Goal: Information Seeking & Learning: Check status

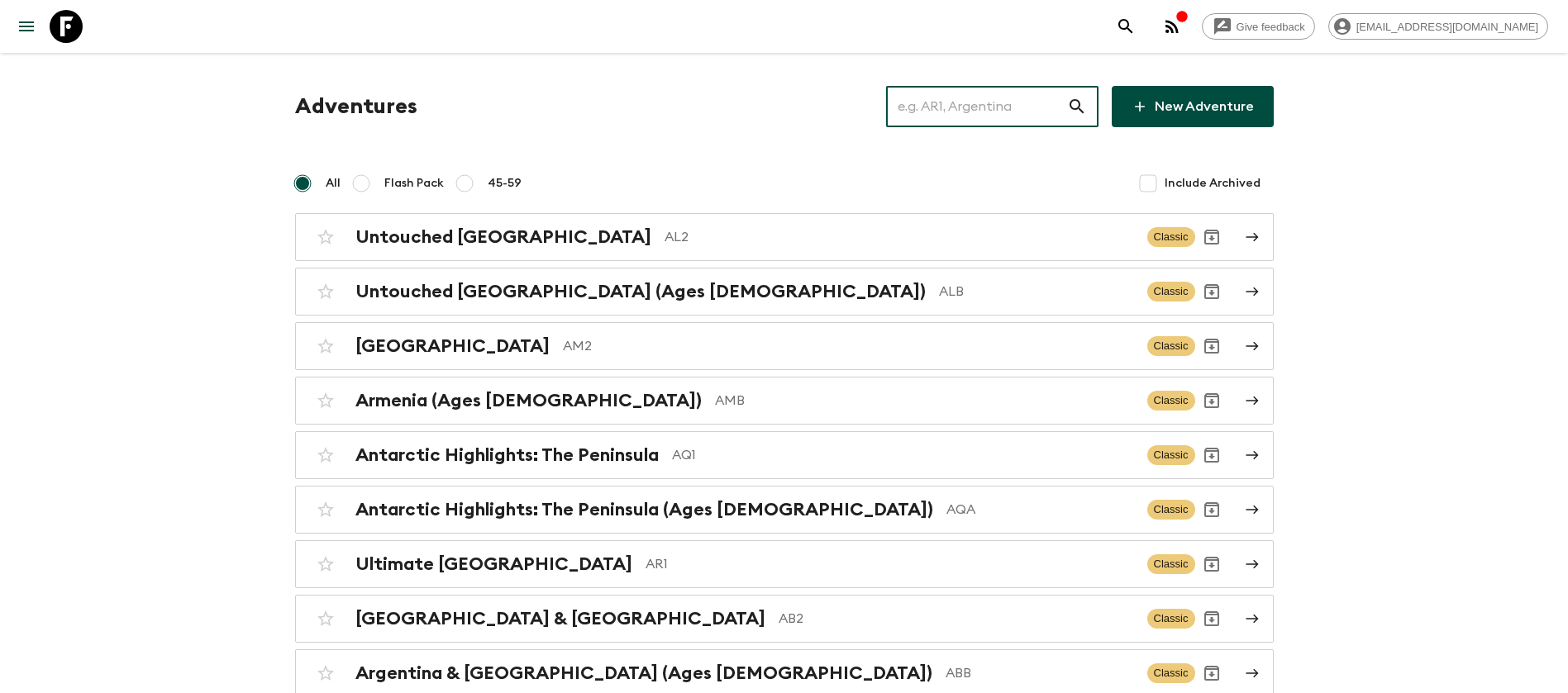
click at [996, 116] on input "text" at bounding box center [977, 106] width 181 height 46
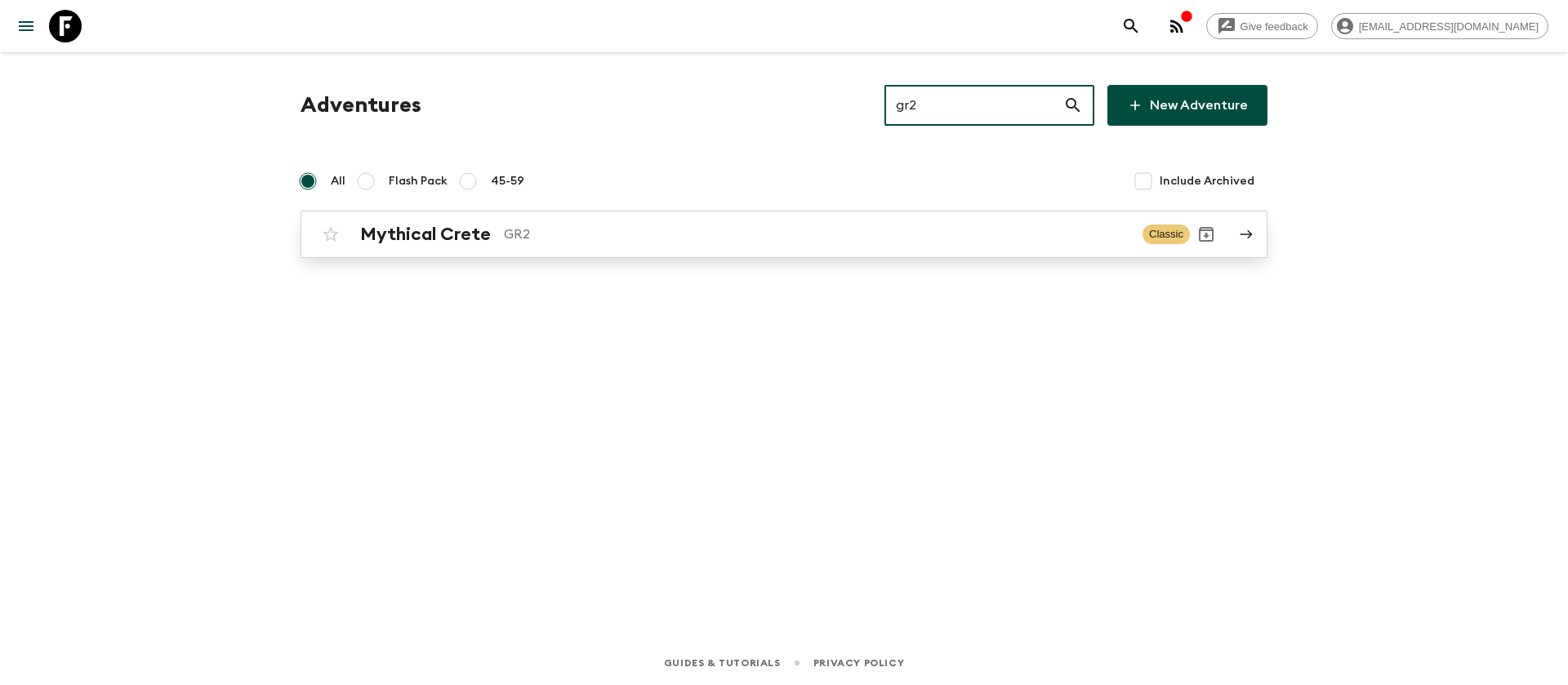
type input "gr2"
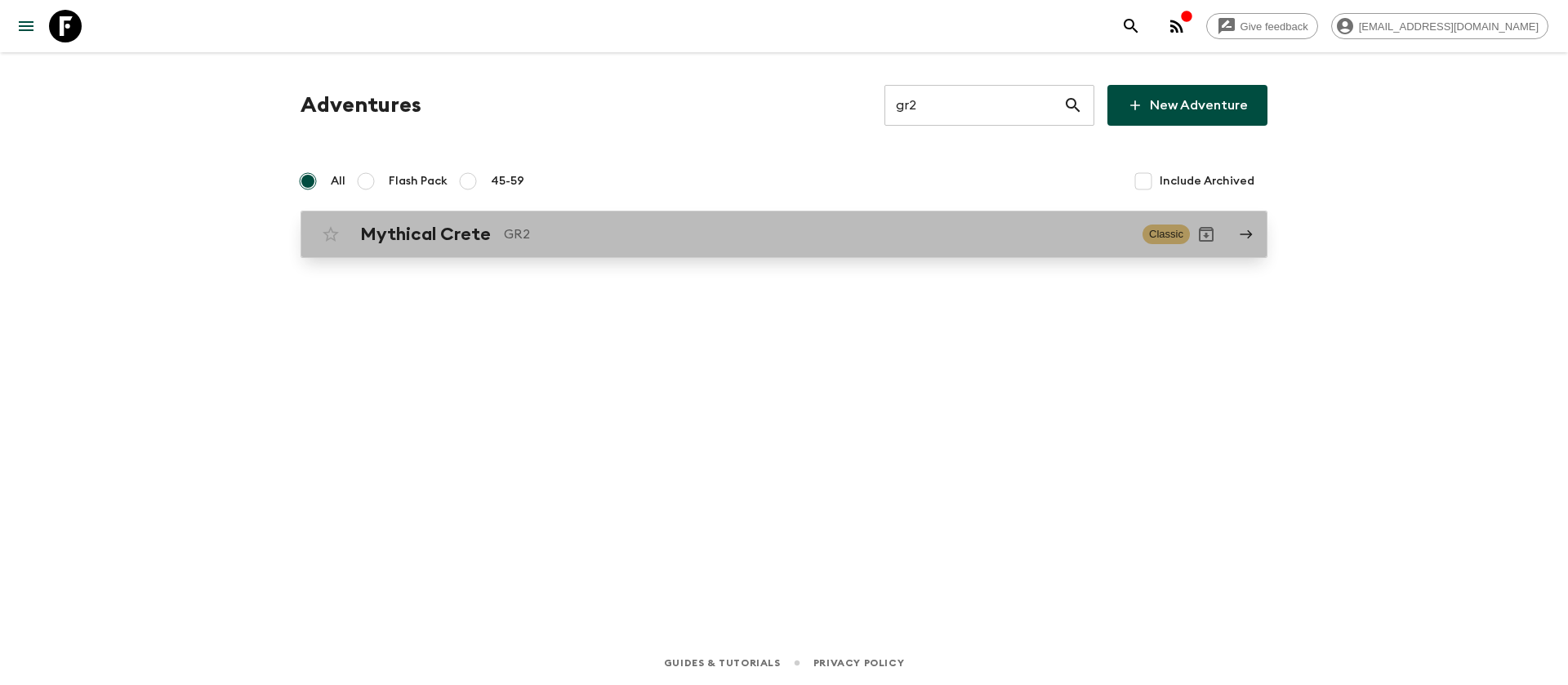
click at [500, 234] on div "Mythical Crete GR2" at bounding box center [745, 234] width 769 height 21
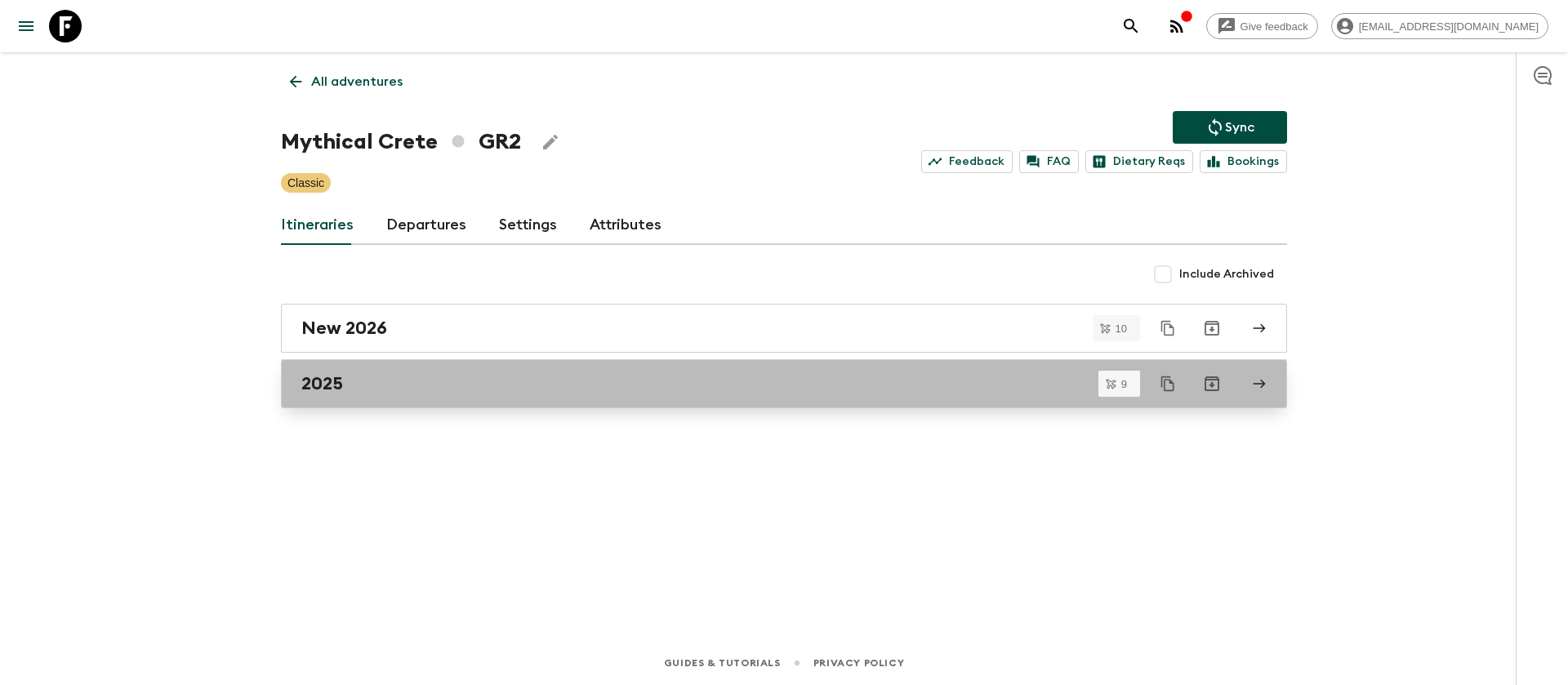
click at [348, 386] on div "2025" at bounding box center [768, 383] width 934 height 21
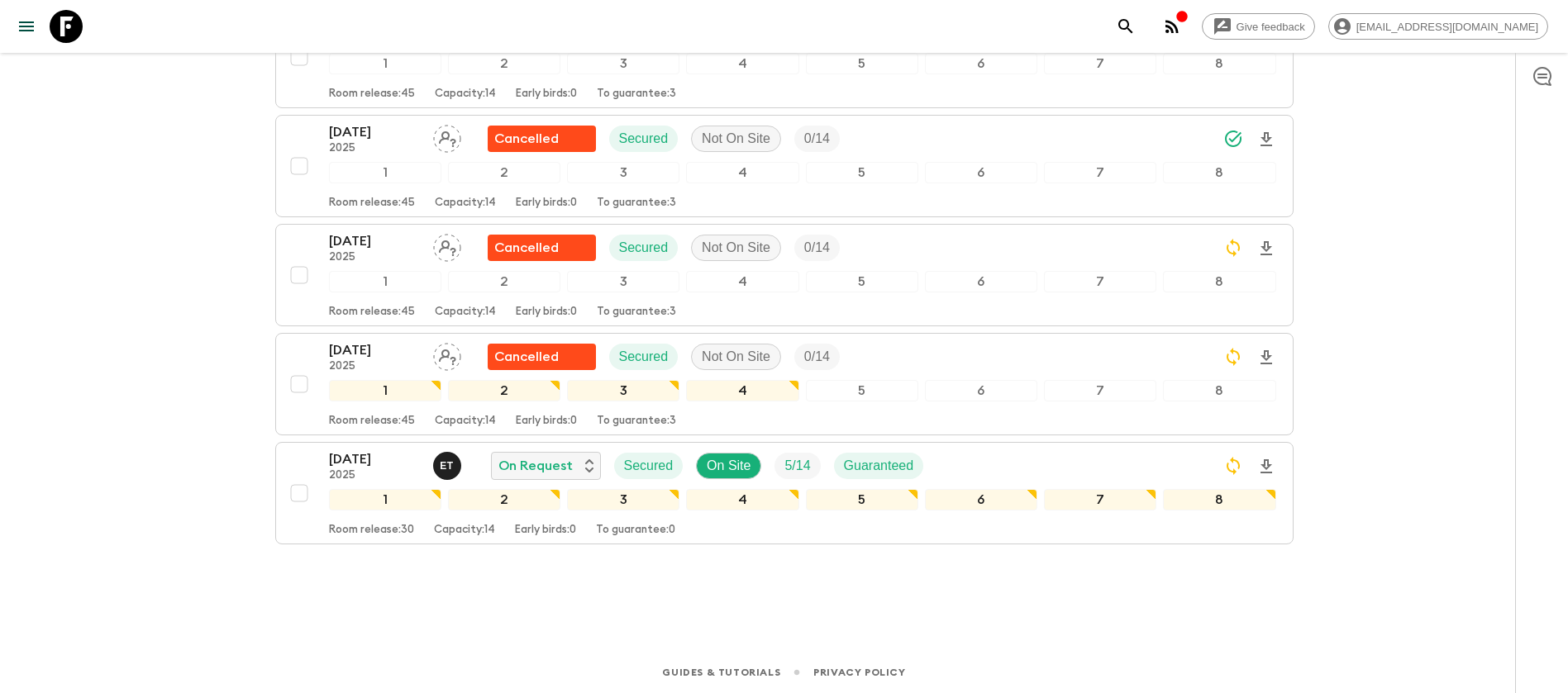
scroll to position [754, 0]
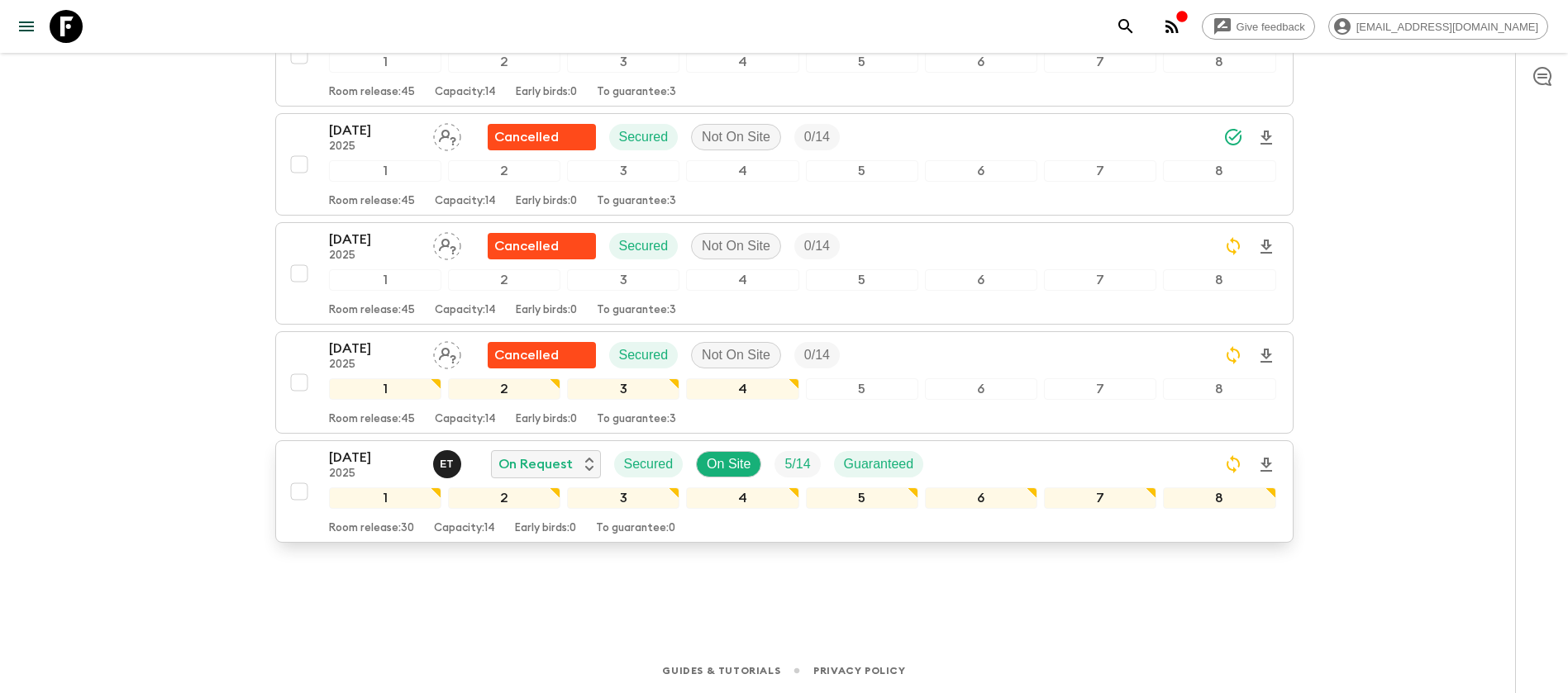
click at [367, 461] on p "[DATE]" at bounding box center [374, 458] width 91 height 20
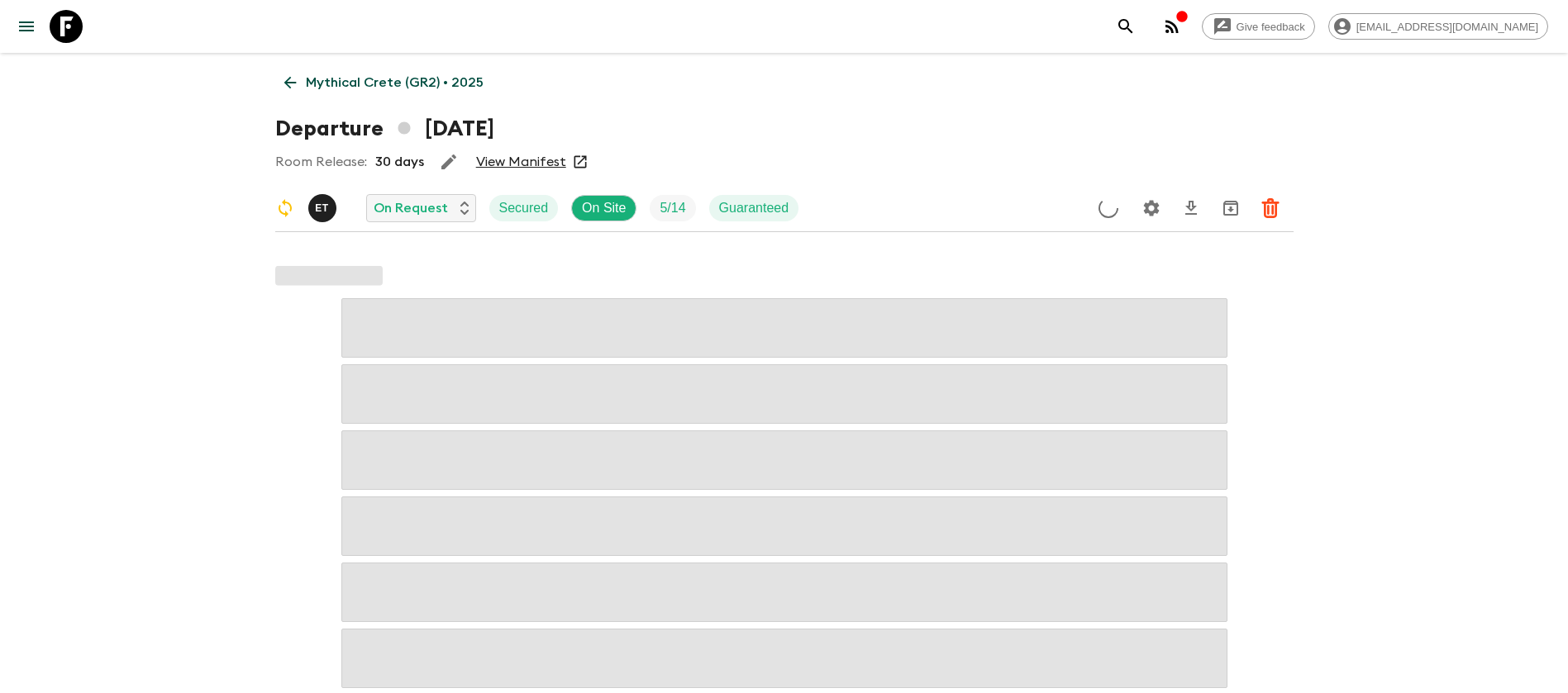
click at [506, 159] on link "View Manifest" at bounding box center [521, 162] width 90 height 16
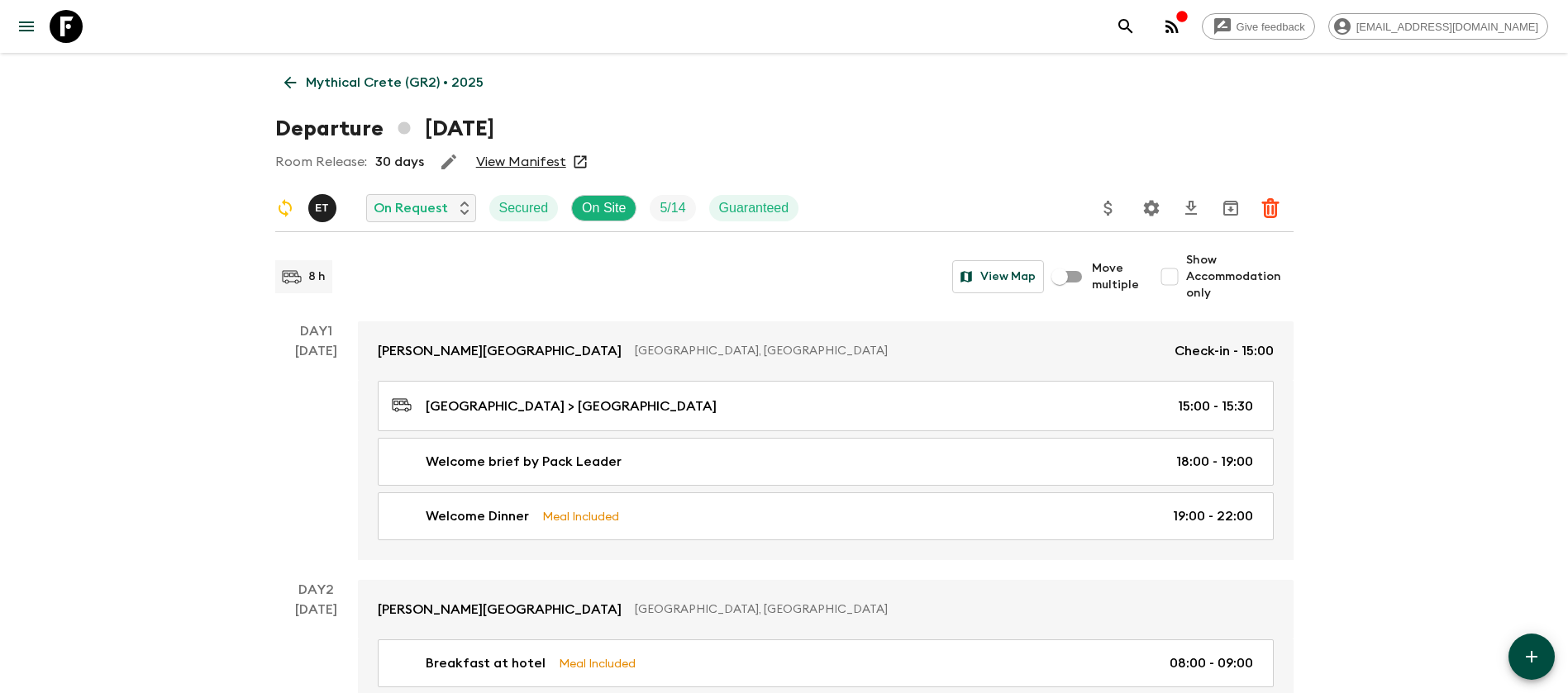
click at [293, 75] on icon at bounding box center [291, 82] width 18 height 18
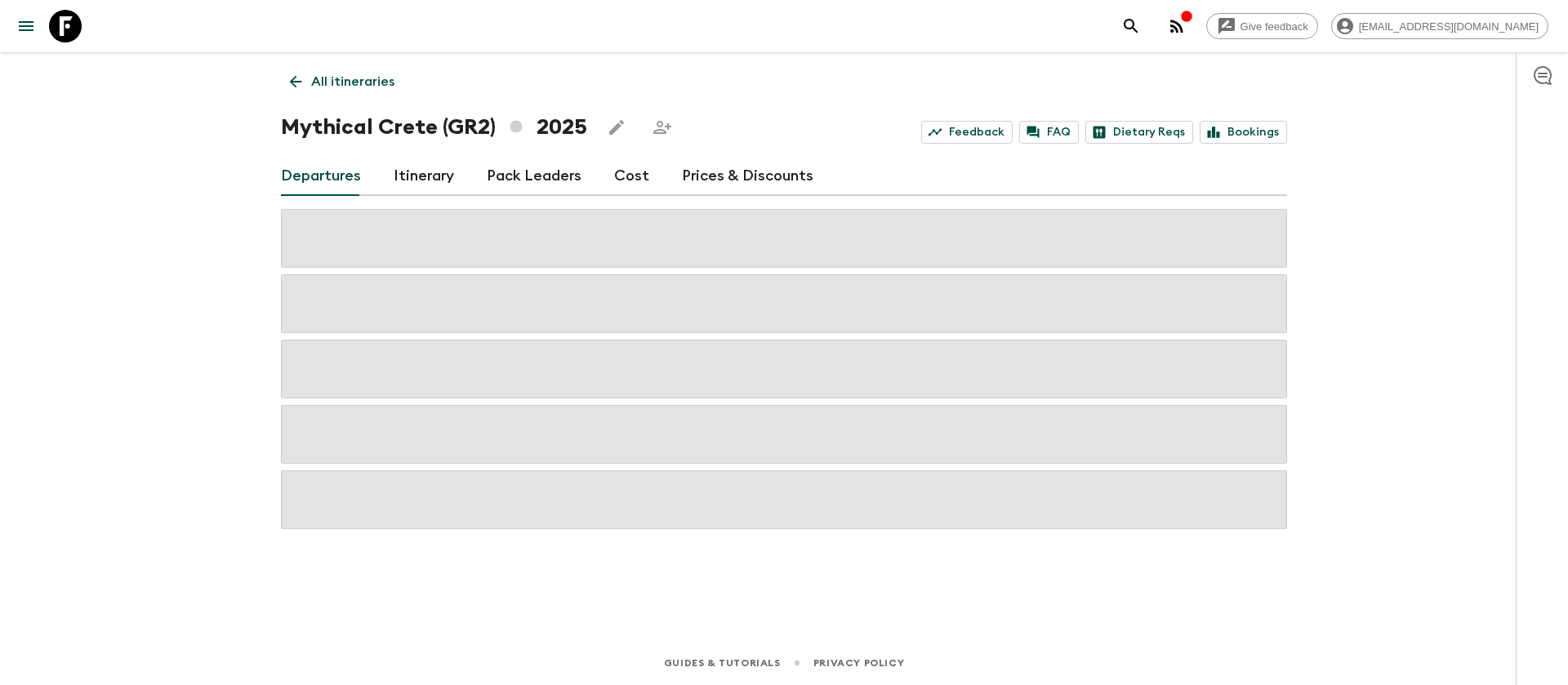
click at [622, 165] on link "Cost" at bounding box center [631, 176] width 35 height 39
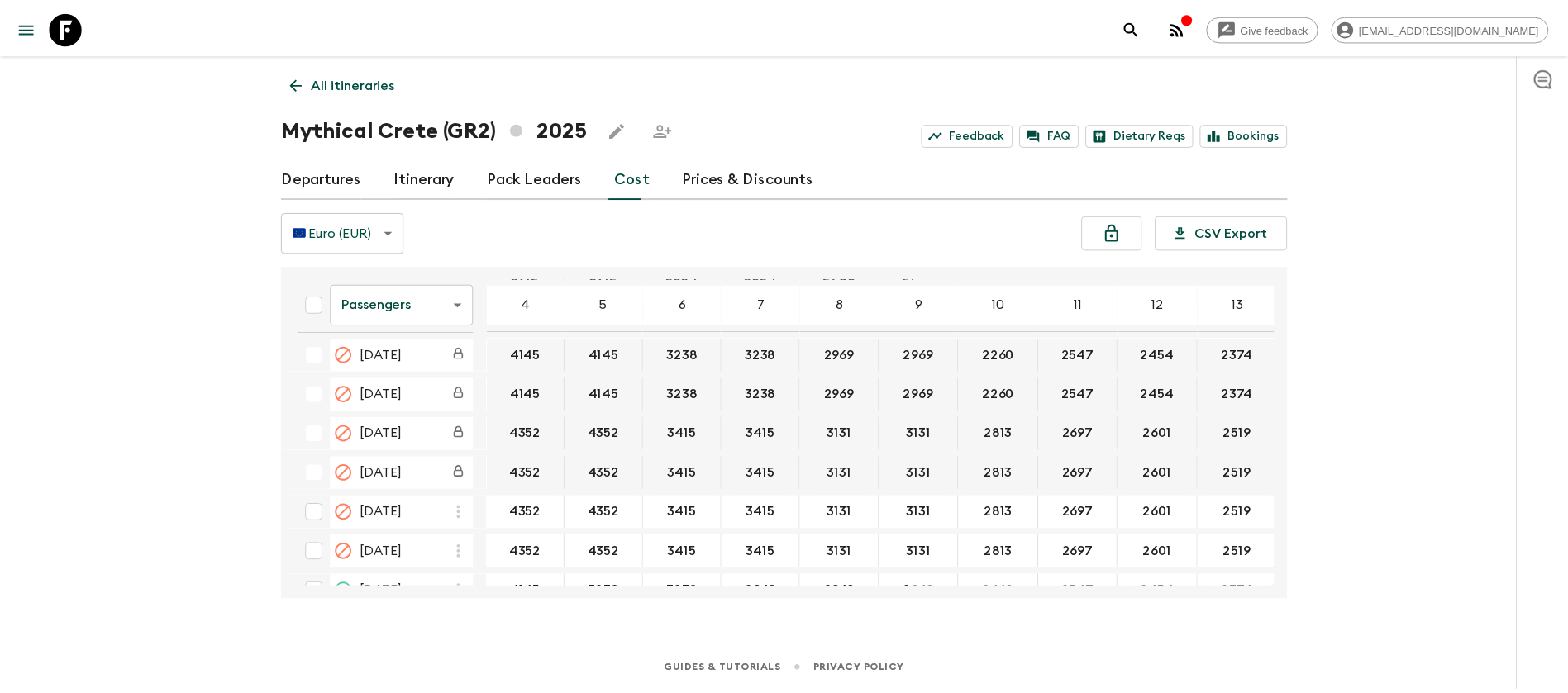
scroll to position [120, 0]
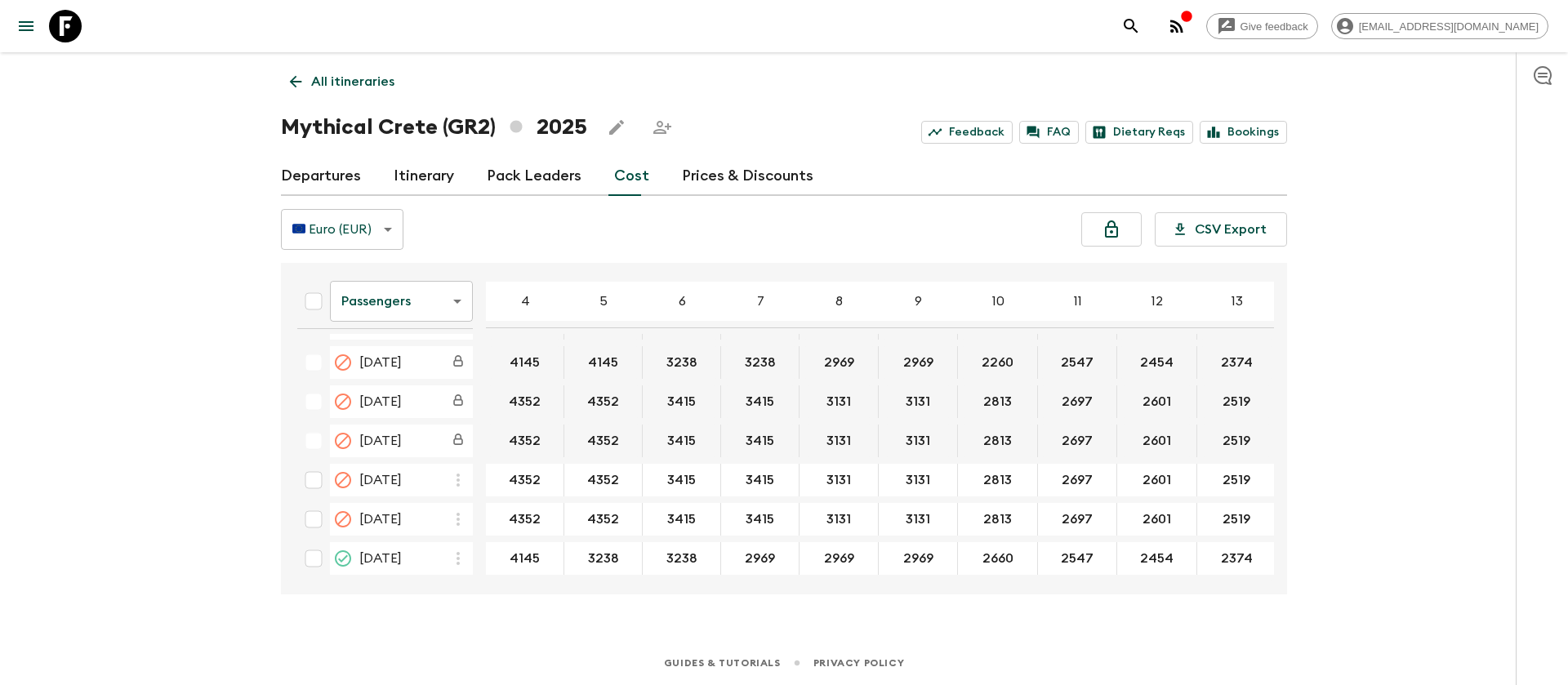
click at [69, 17] on icon at bounding box center [65, 26] width 33 height 33
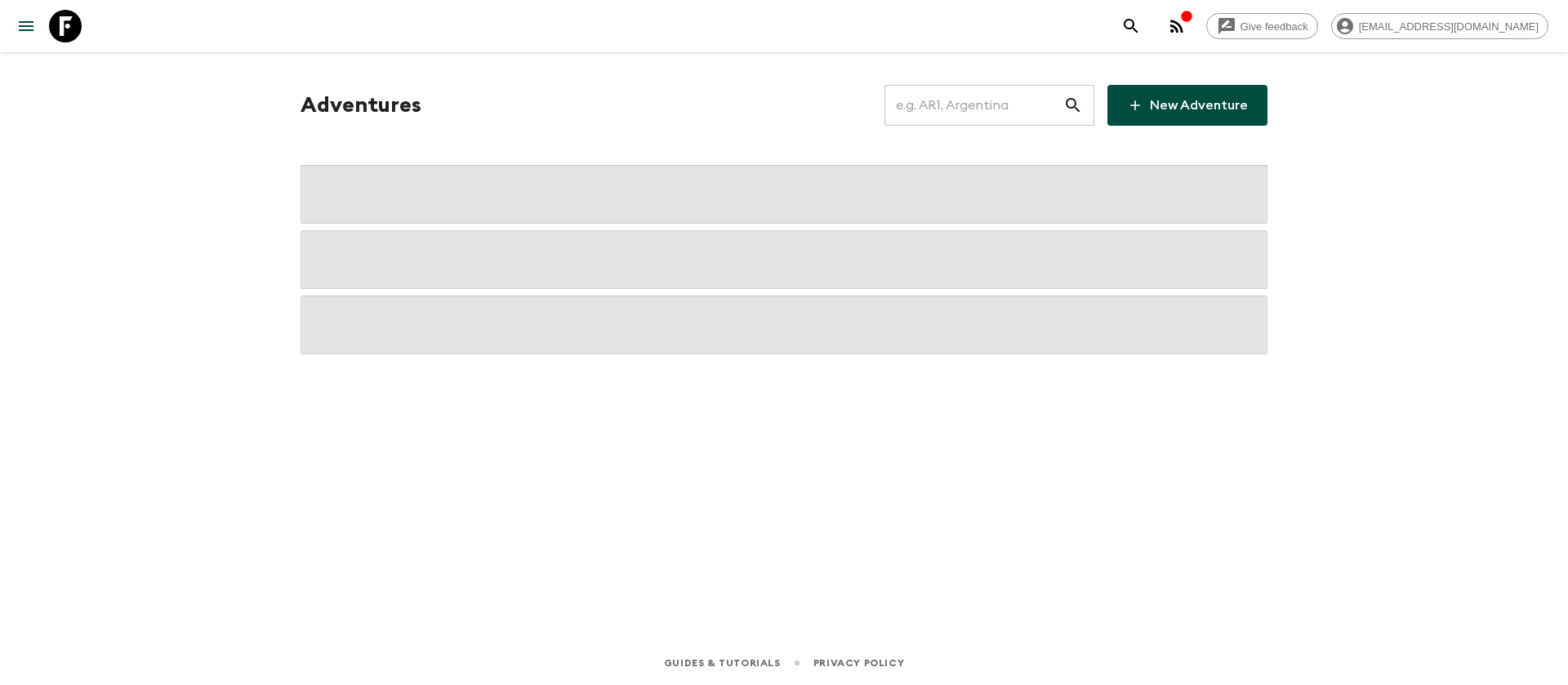
click at [950, 93] on input "text" at bounding box center [973, 105] width 178 height 45
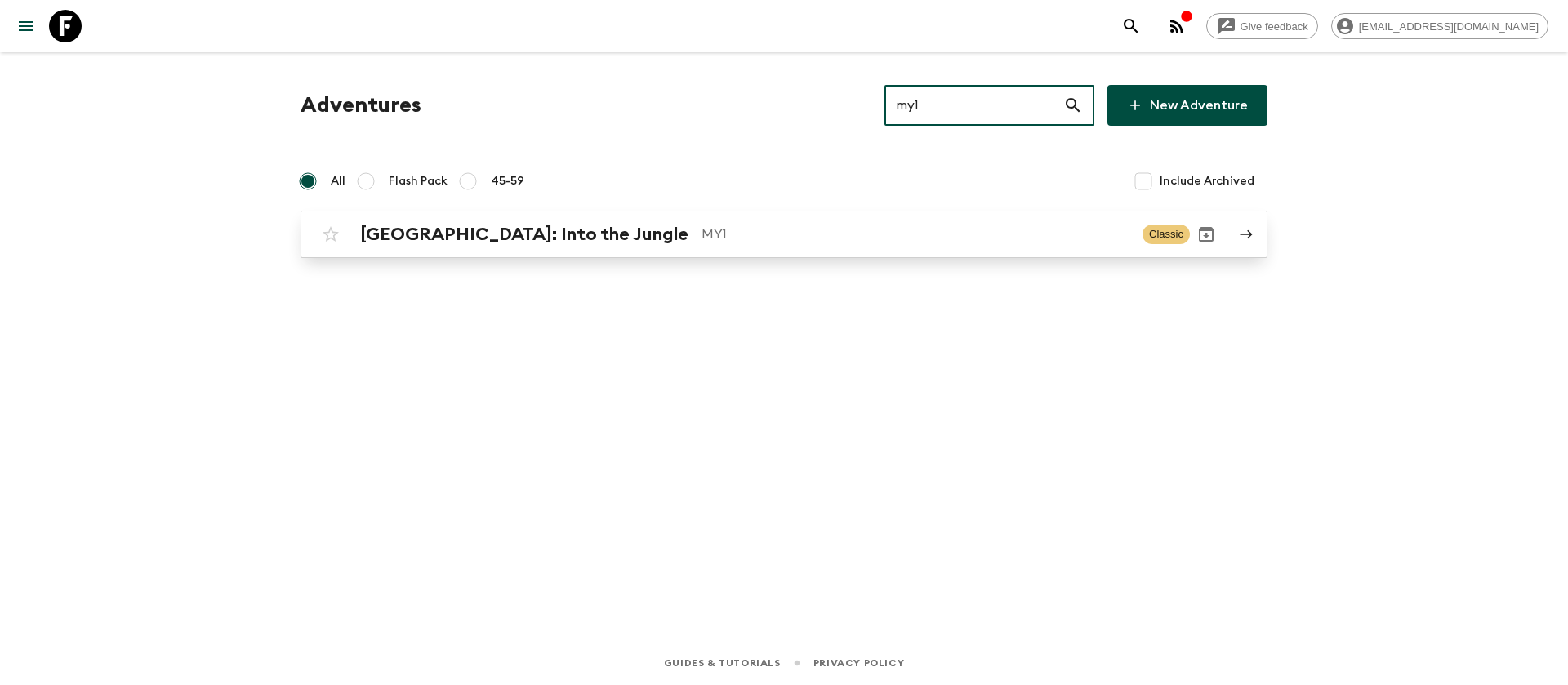
type input "my1"
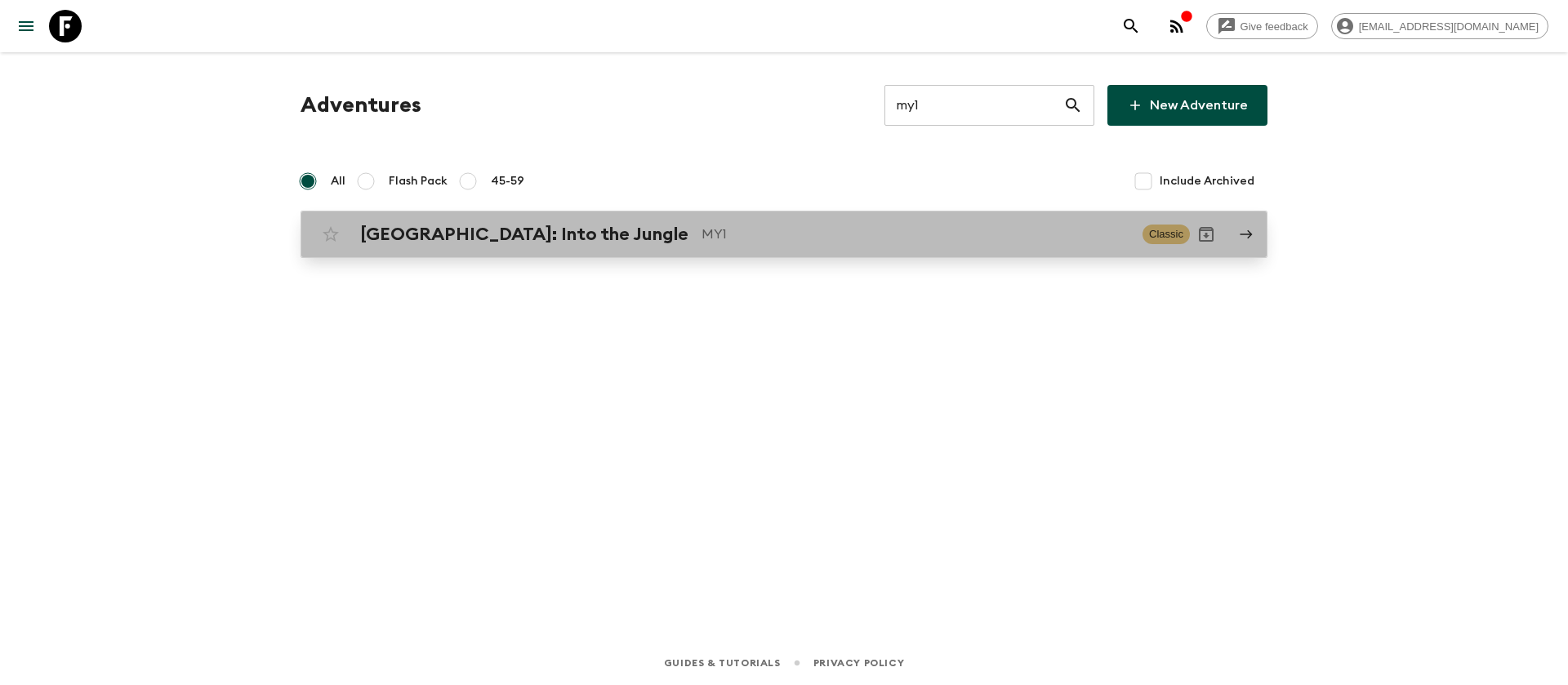
click at [469, 229] on h2 "[GEOGRAPHIC_DATA]: Into the Jungle" at bounding box center [524, 234] width 328 height 21
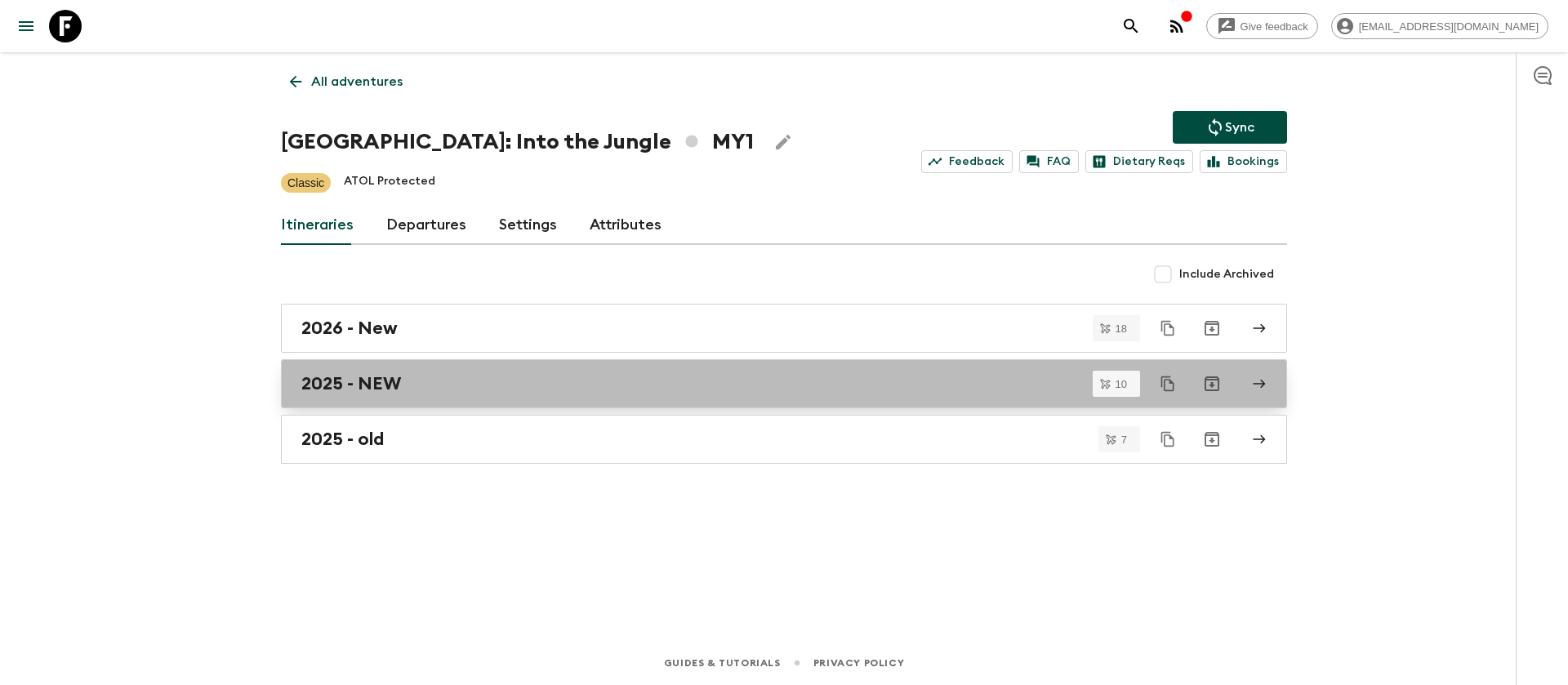
click at [378, 392] on h2 "2025 - NEW" at bounding box center [351, 383] width 100 height 21
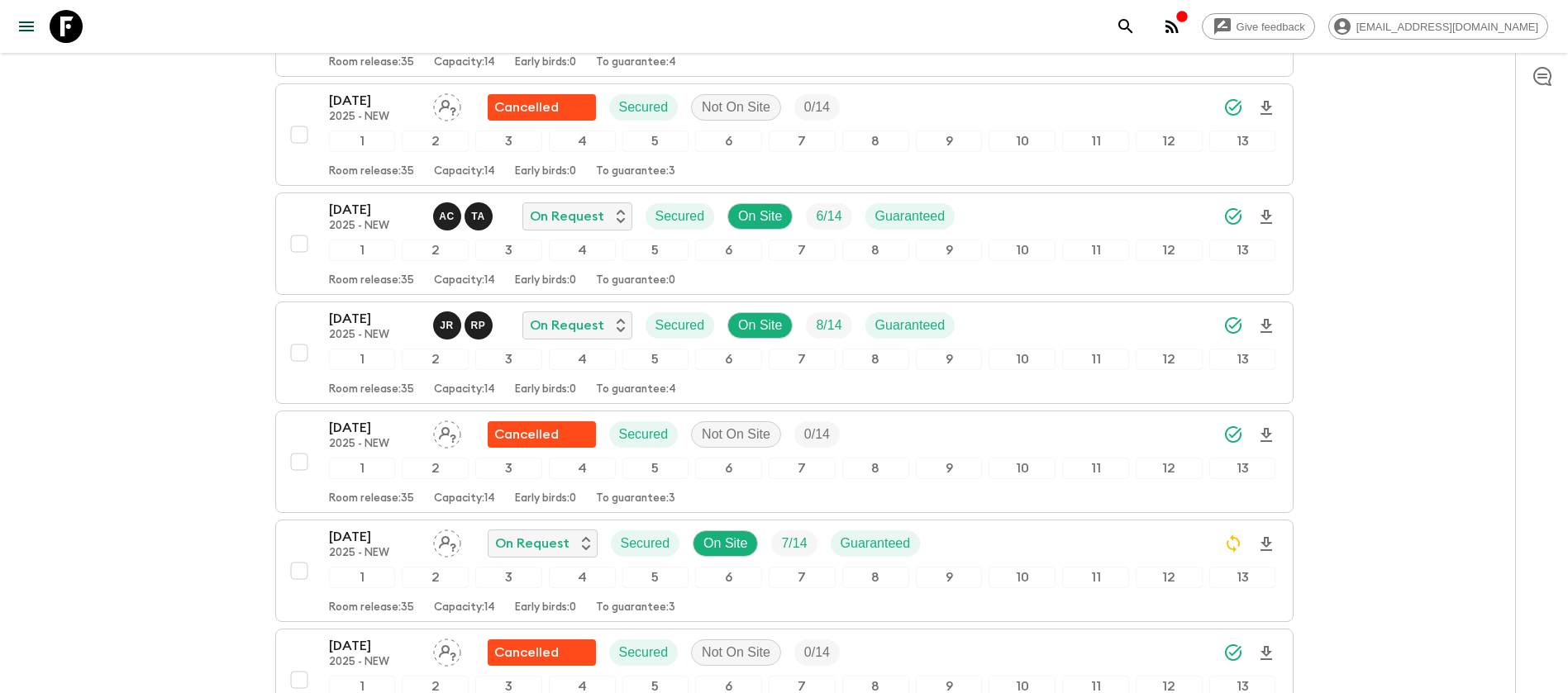
scroll to position [620, 0]
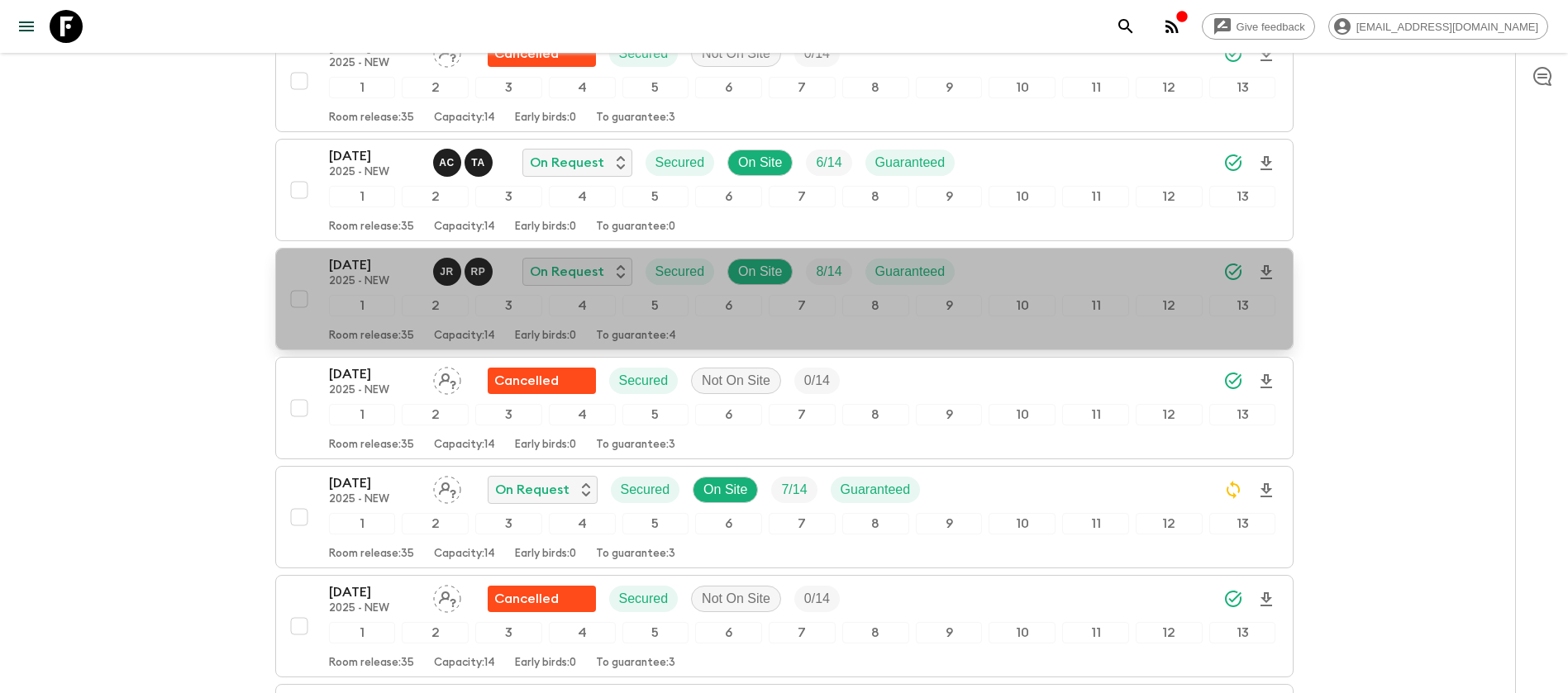
click at [356, 265] on p "[DATE]" at bounding box center [374, 266] width 91 height 20
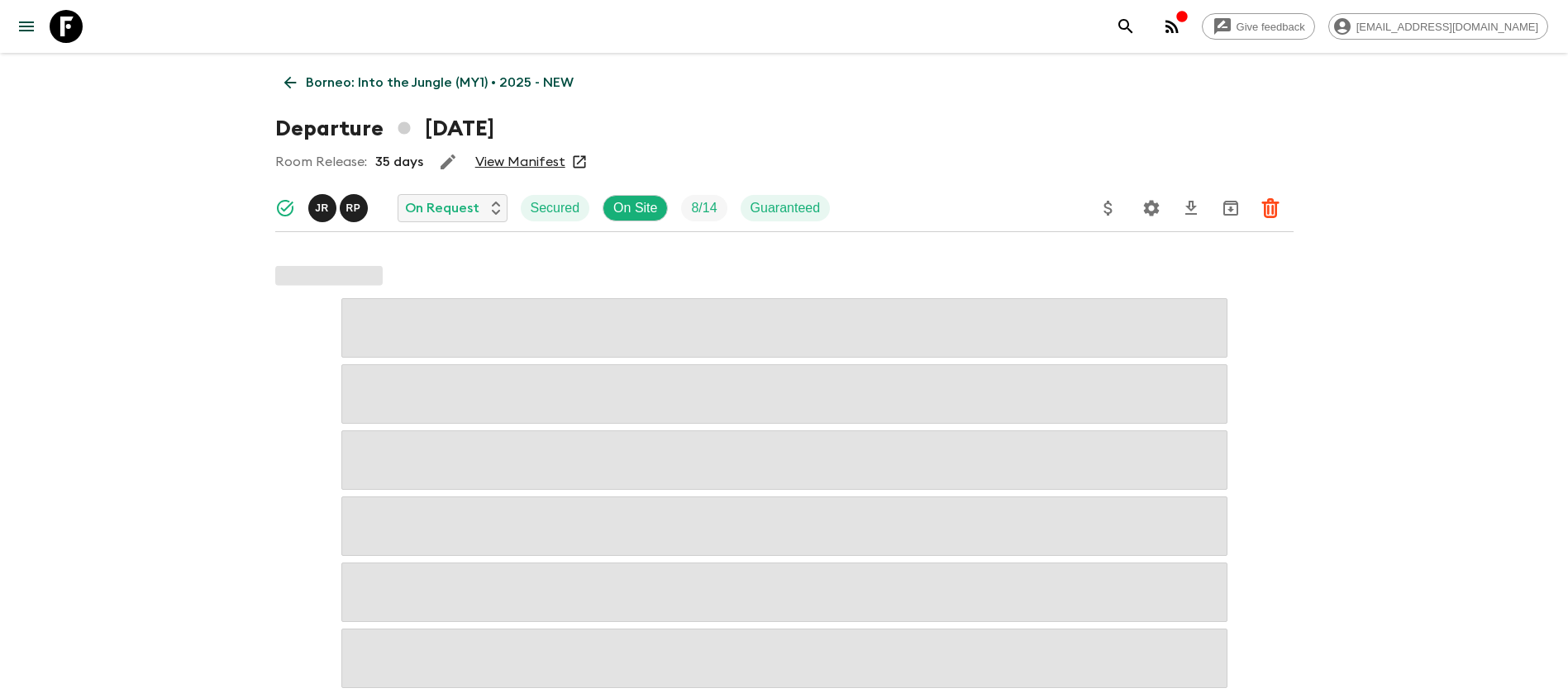
click at [525, 164] on link "View Manifest" at bounding box center [520, 162] width 90 height 16
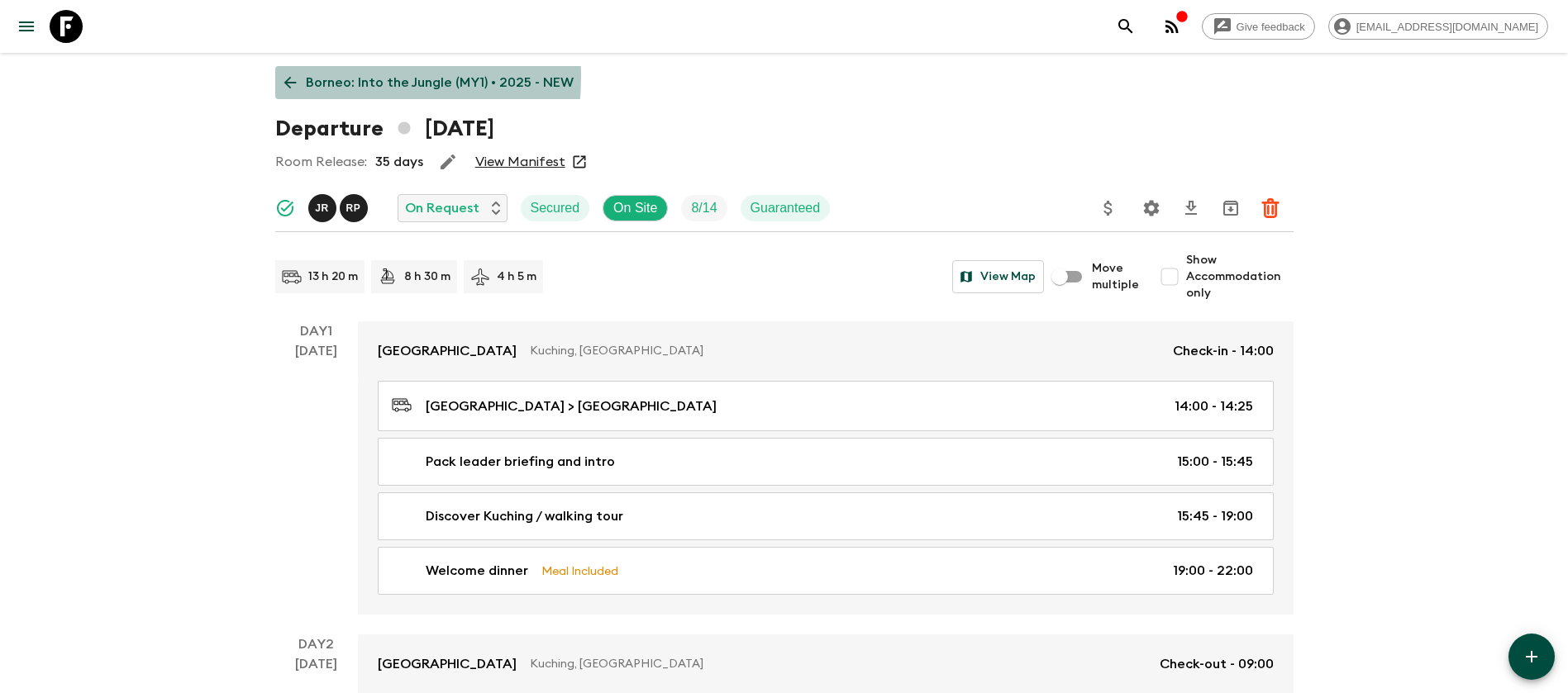
click at [294, 76] on icon at bounding box center [291, 82] width 18 height 18
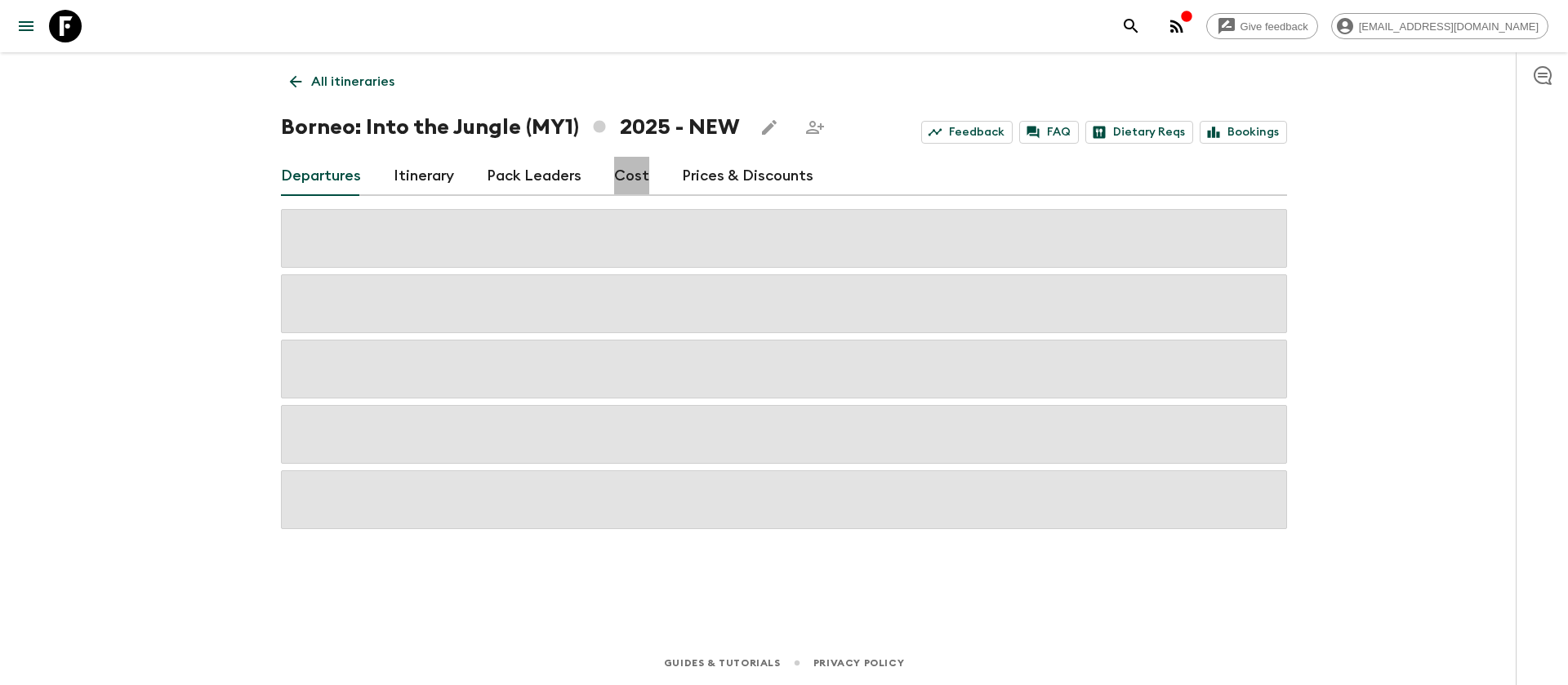
click at [625, 180] on link "Cost" at bounding box center [631, 176] width 35 height 39
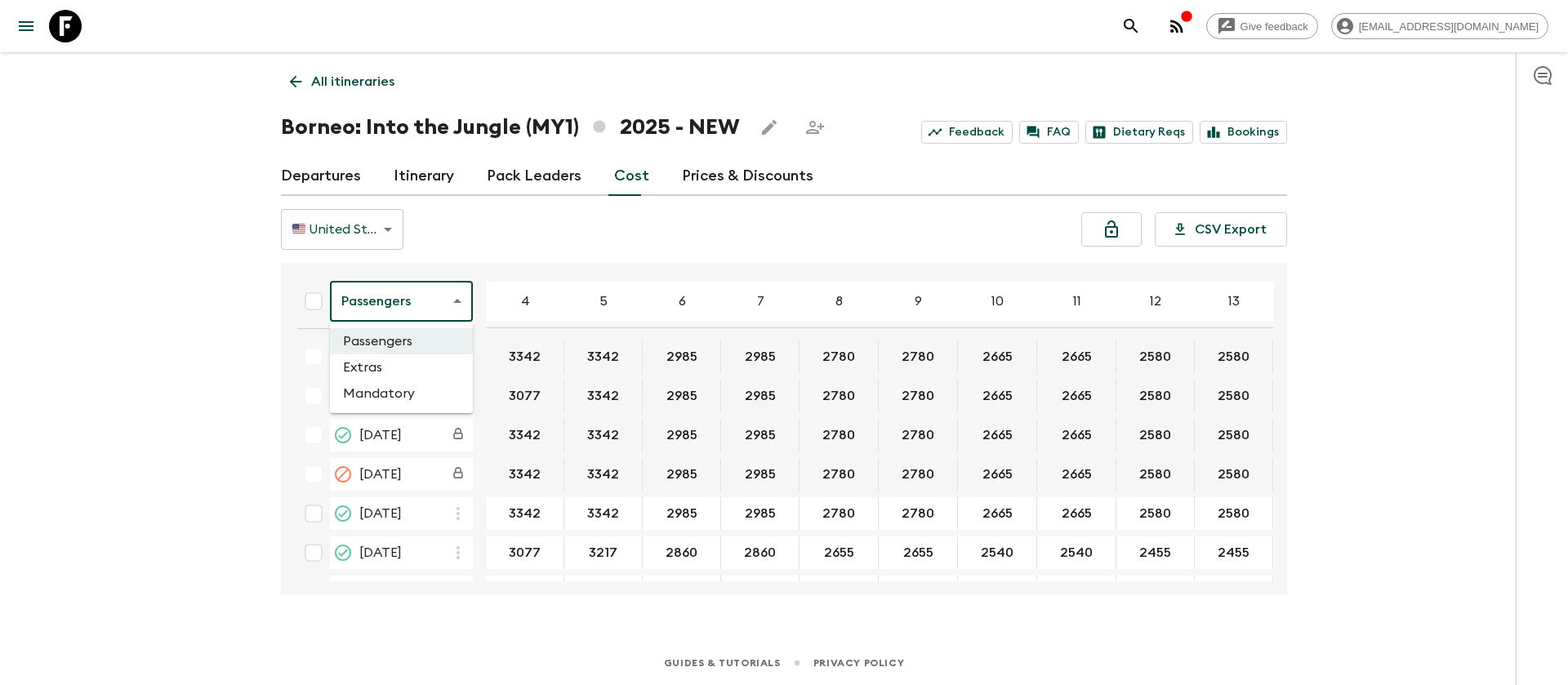
click at [442, 285] on body "Give feedback [EMAIL_ADDRESS][DOMAIN_NAME] All itineraries [GEOGRAPHIC_DATA]: I…" at bounding box center [784, 342] width 1568 height 685
click at [434, 365] on li "Extras" at bounding box center [401, 367] width 143 height 26
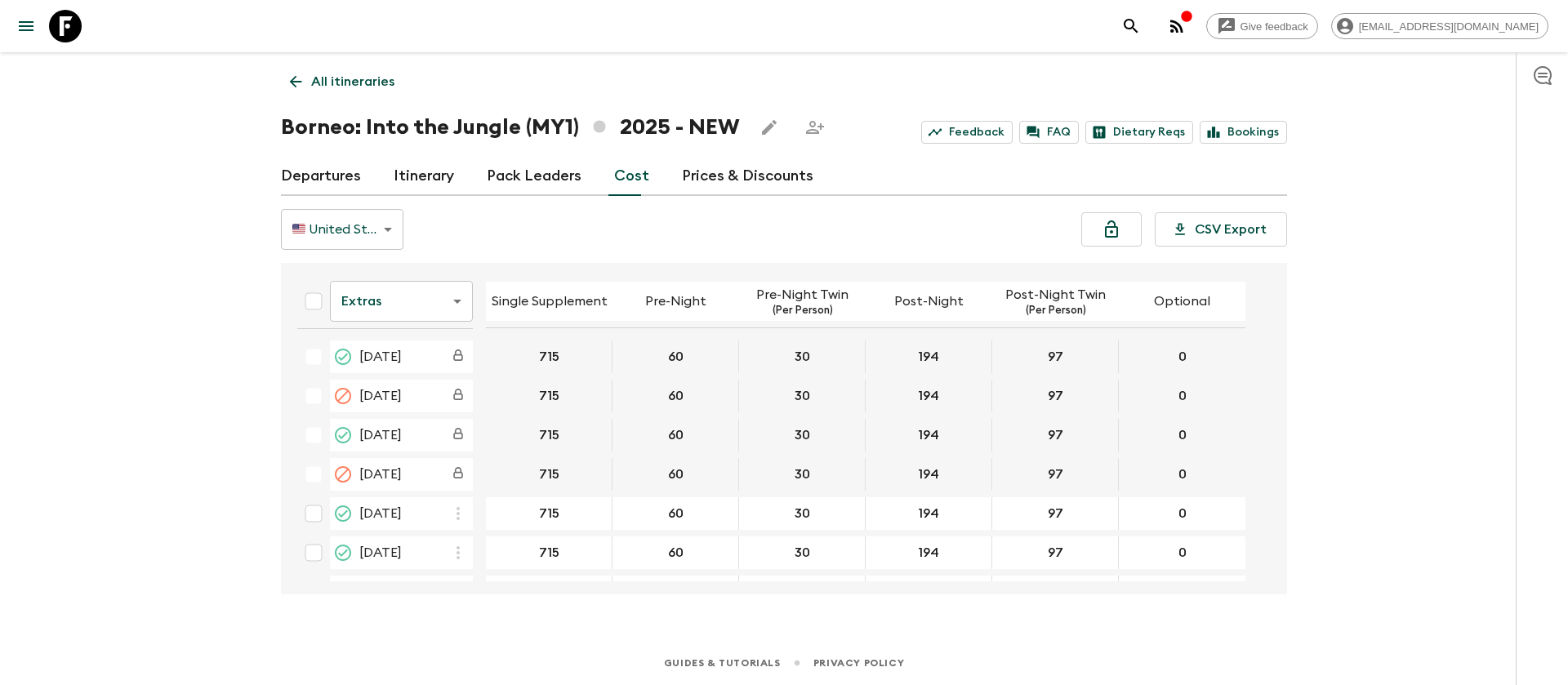
click at [419, 304] on body "Give feedback [EMAIL_ADDRESS][DOMAIN_NAME] All itineraries [GEOGRAPHIC_DATA]: I…" at bounding box center [784, 342] width 1568 height 685
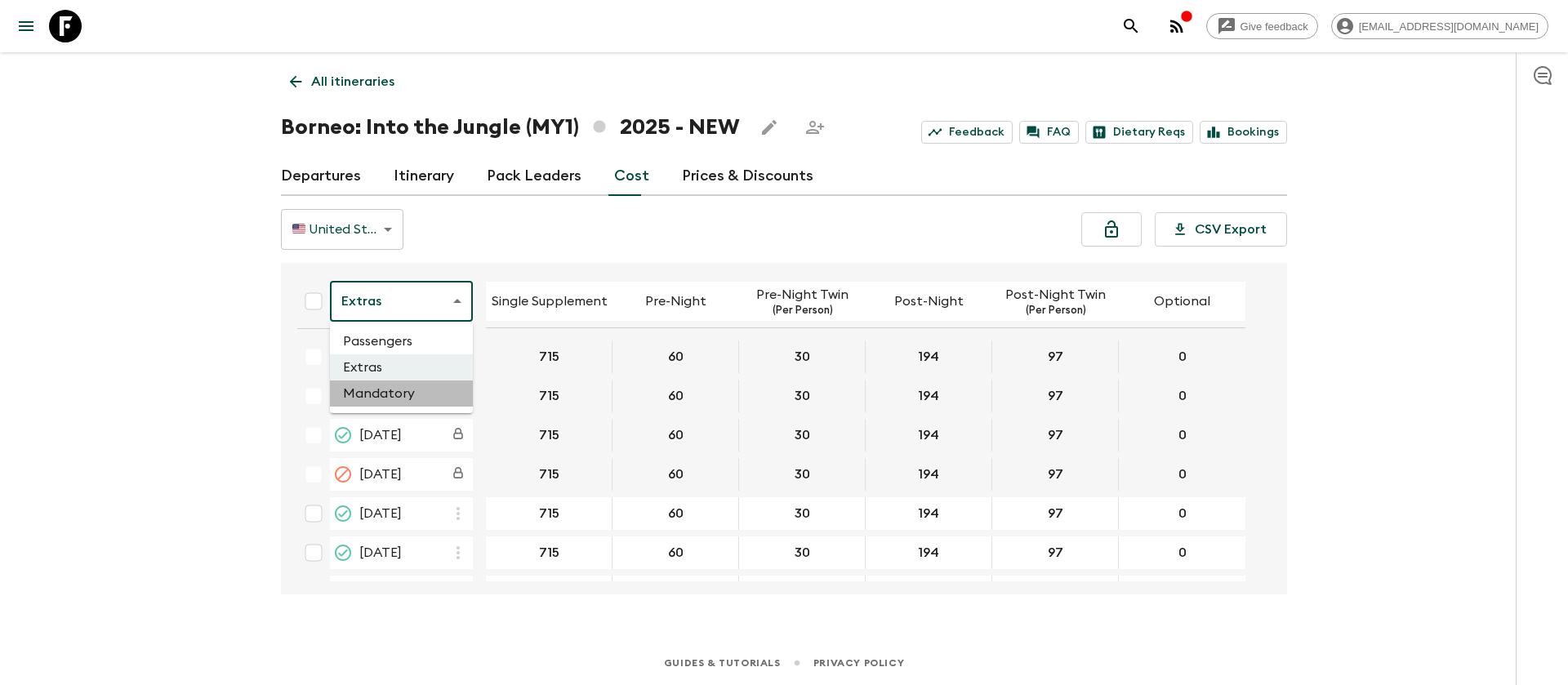
click at [418, 393] on li "Mandatory" at bounding box center [401, 393] width 143 height 26
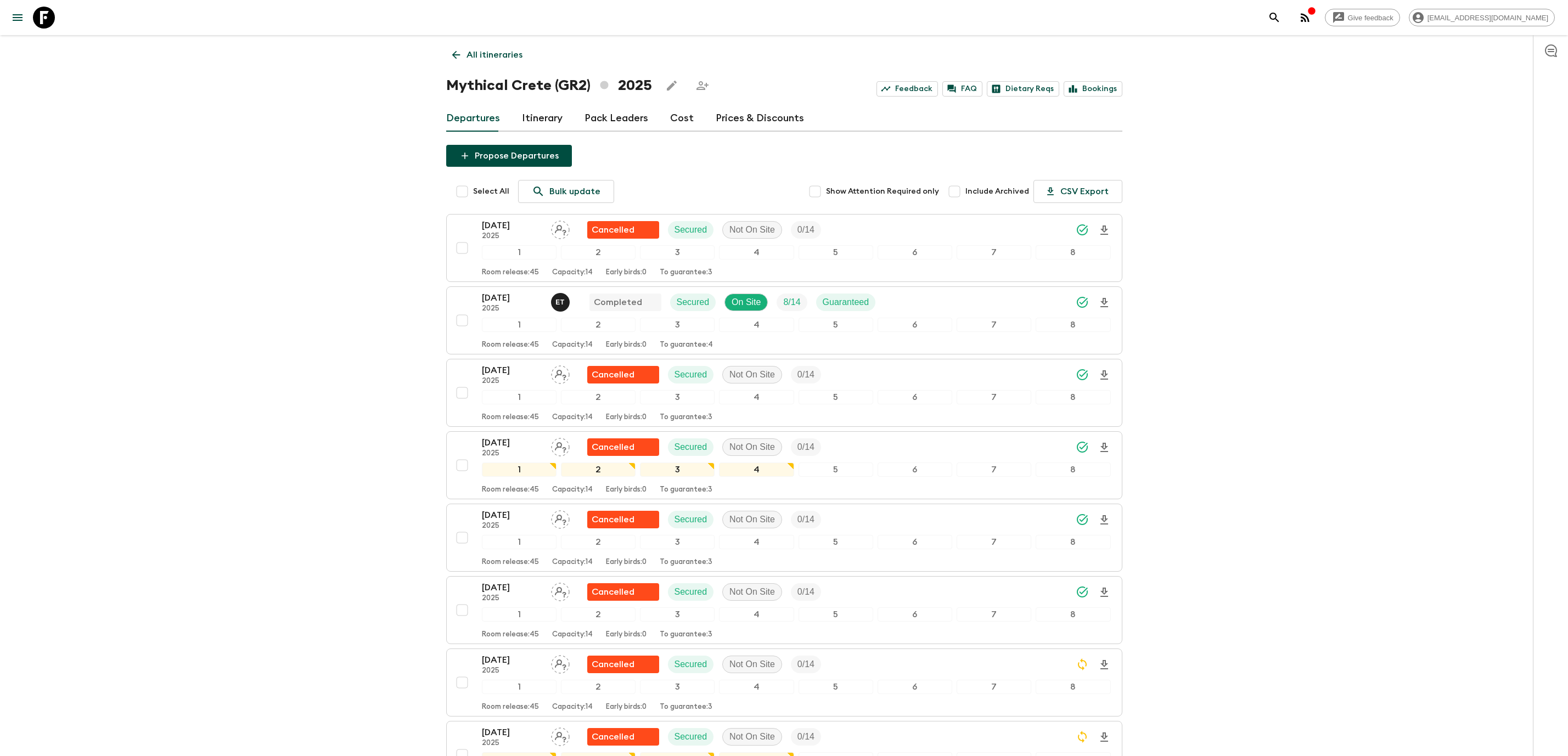
scroll to position [164, 0]
